Goal: Task Accomplishment & Management: Manage account settings

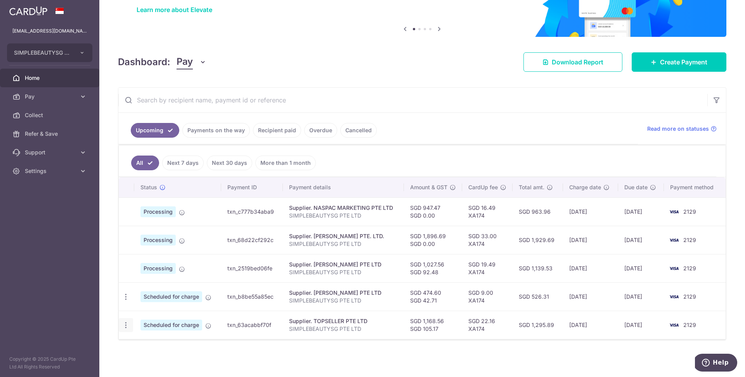
click at [124, 324] on icon "button" at bounding box center [126, 325] width 8 height 8
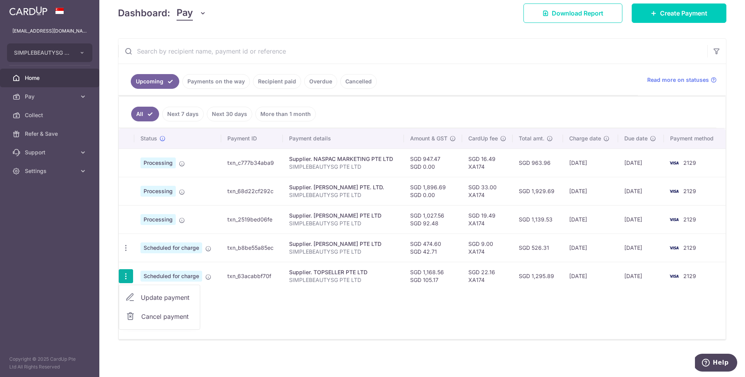
click at [166, 297] on span "Update payment" at bounding box center [167, 297] width 53 height 9
radio input "true"
type input "1,168.56"
type input "105.17"
type input "[DATE]"
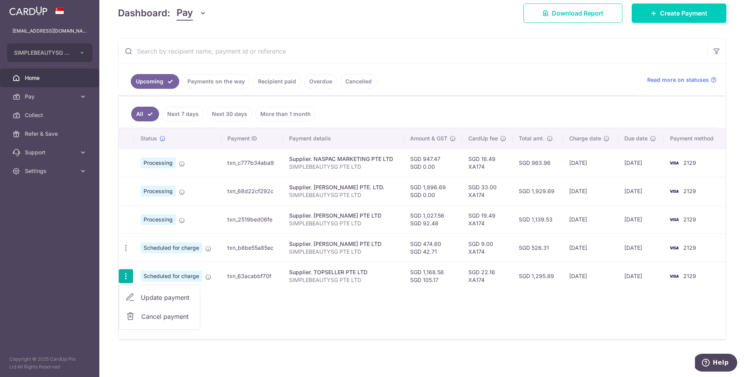
type input "SIMPLEBEAUTYSG PTE LTD"
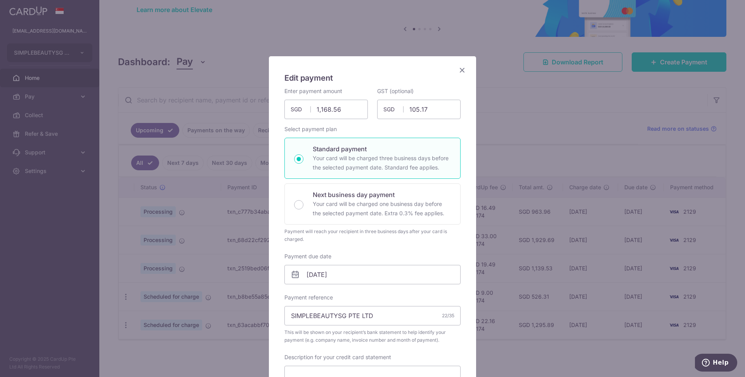
scroll to position [62, 0]
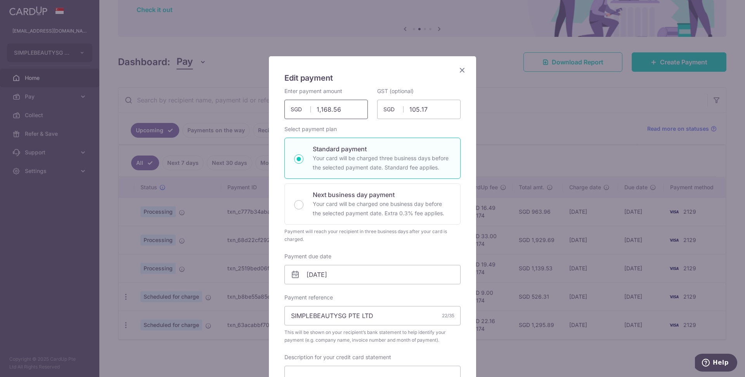
click at [336, 113] on input "1,168.56" at bounding box center [325, 109] width 83 height 19
paste input "087.35"
click at [423, 106] on input "105.17" at bounding box center [418, 109] width 83 height 19
type input "1,087.35"
paste input "97.86"
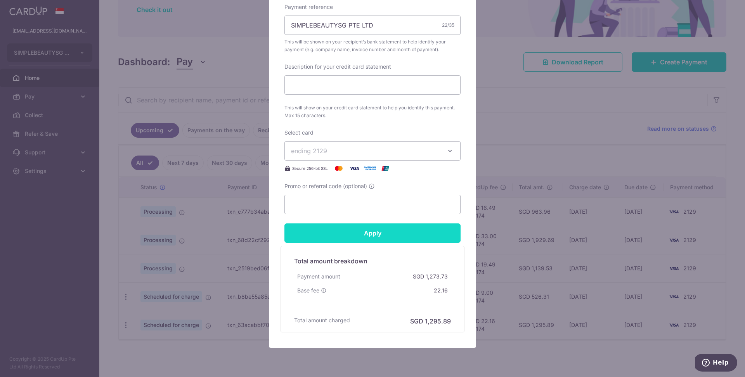
scroll to position [291, 0]
type input "97.86"
click at [382, 237] on input "Apply" at bounding box center [372, 232] width 176 height 19
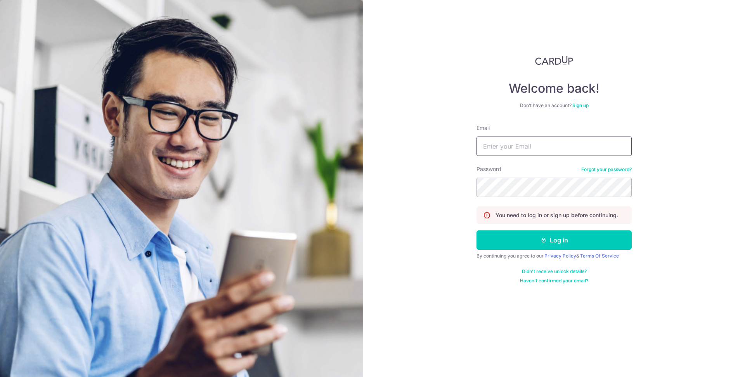
click at [523, 146] on input "Email" at bounding box center [553, 146] width 155 height 19
type input "[EMAIL_ADDRESS][DOMAIN_NAME]"
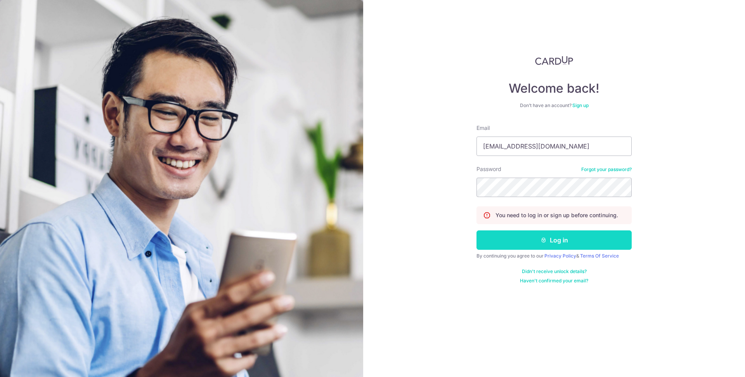
click at [530, 240] on button "Log in" at bounding box center [553, 239] width 155 height 19
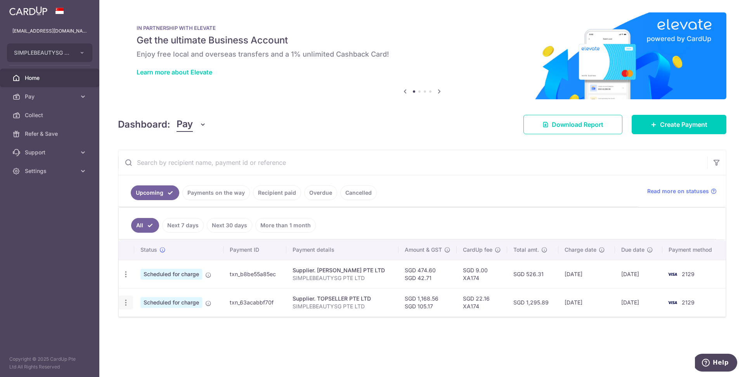
click at [123, 303] on icon "button" at bounding box center [126, 303] width 8 height 8
click at [147, 330] on link "Update payment" at bounding box center [159, 324] width 81 height 19
radio input "true"
type input "1,168.56"
type input "105.17"
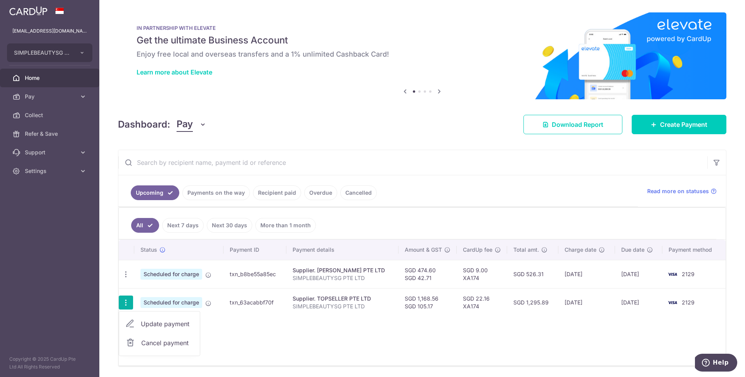
type input "[DATE]"
type input "SIMPLEBEAUTYSG PTE LTD"
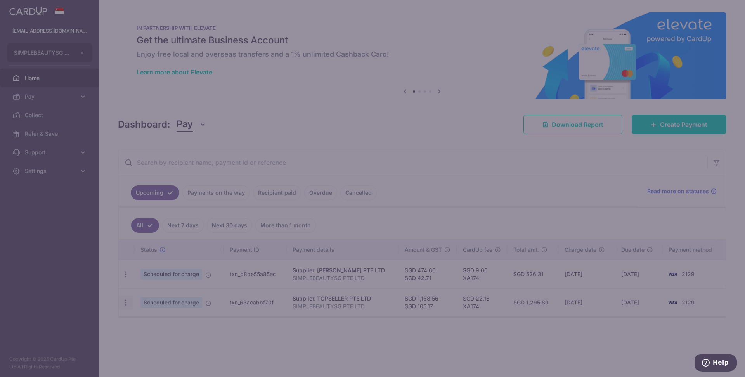
type input "XA174"
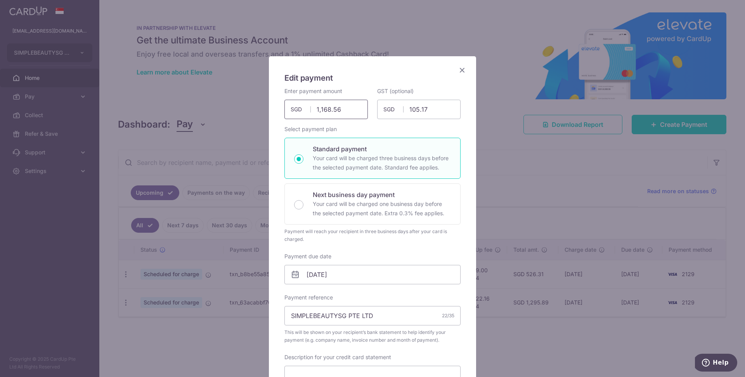
click at [322, 113] on input "1,168.56" at bounding box center [325, 109] width 83 height 19
click at [421, 107] on input "105.17" at bounding box center [418, 109] width 83 height 19
type input "1,168.56"
paste input "97.86"
type input "97.86"
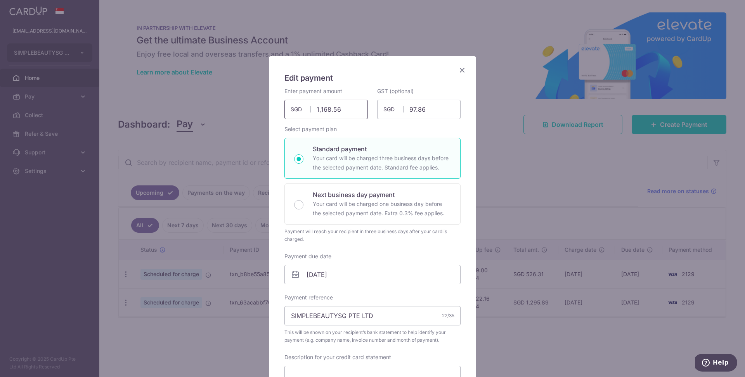
click at [330, 110] on input "1,168.56" at bounding box center [325, 109] width 83 height 19
paste input "087.35"
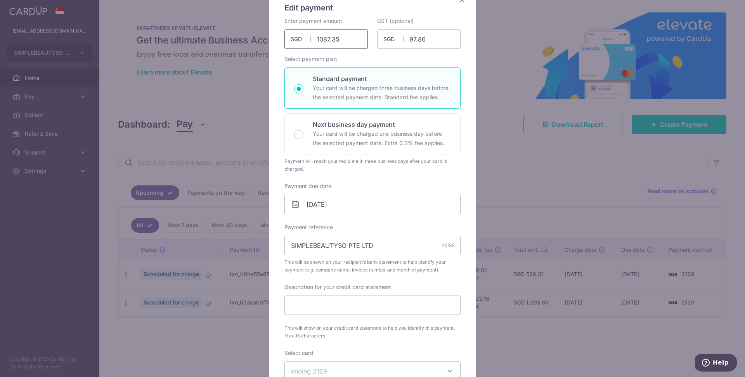
scroll to position [71, 0]
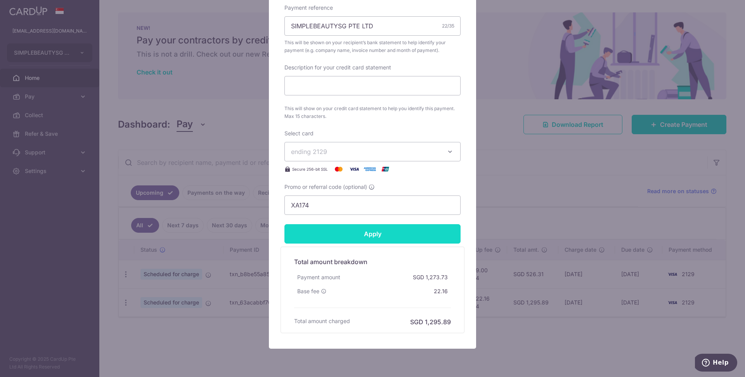
click at [377, 230] on input "Apply" at bounding box center [372, 233] width 176 height 19
type input "1,087.35"
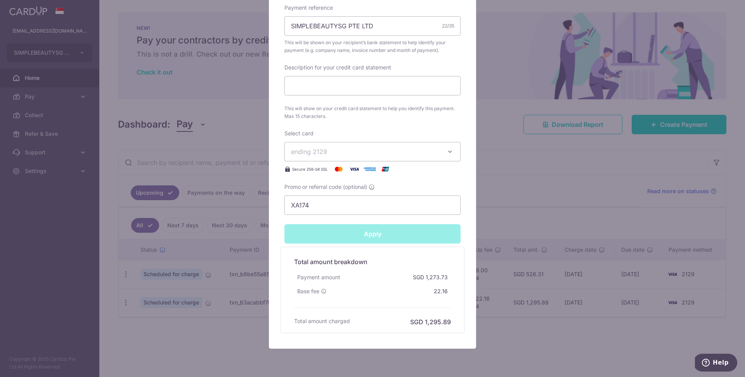
type input "Successfully Applied"
click at [389, 236] on div "Successfully Applied" at bounding box center [372, 233] width 185 height 19
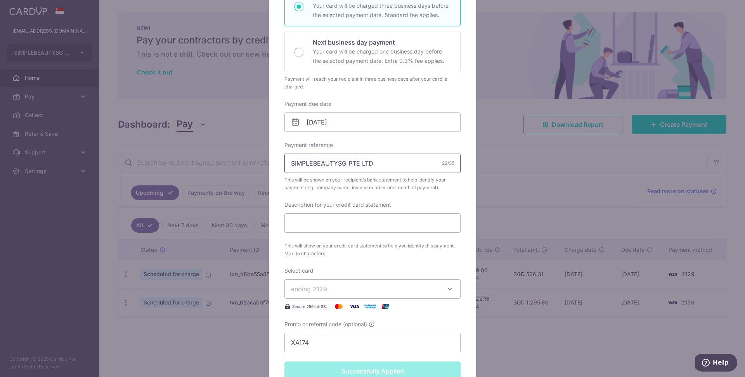
scroll to position [60, 0]
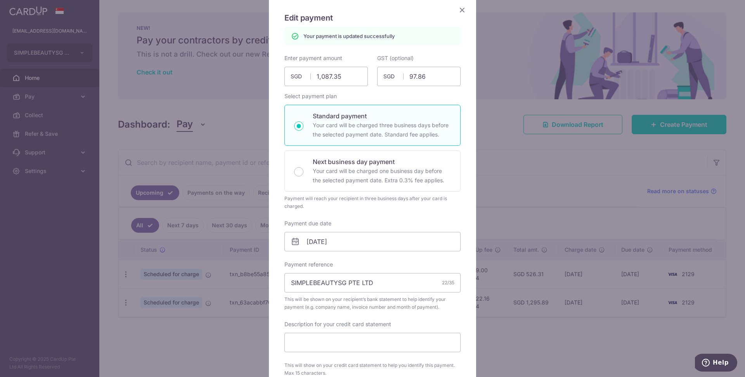
click at [463, 12] on icon "Close" at bounding box center [461, 10] width 9 height 10
